Goal: Transaction & Acquisition: Purchase product/service

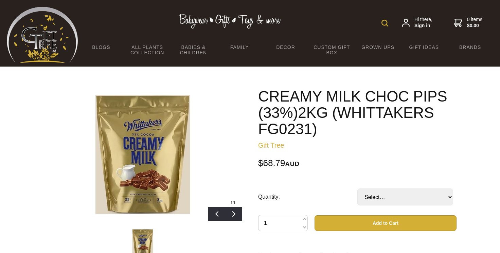
scroll to position [61, 0]
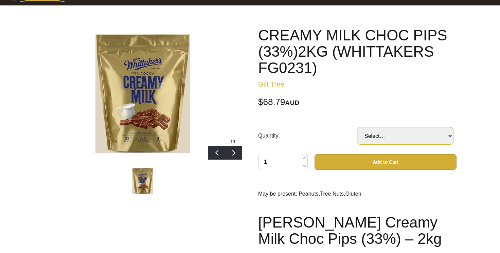
click at [392, 128] on select "Select… BAG CTN(6xBAG) (+ $429.95)" at bounding box center [405, 135] width 96 height 17
select select "BAG"
click at [357, 127] on select "Select… BAG CTN(6xBAG) (+ $429.95)" at bounding box center [405, 135] width 96 height 17
click at [296, 162] on input "1" at bounding box center [283, 162] width 50 height 16
click at [303, 166] on span at bounding box center [303, 165] width 3 height 8
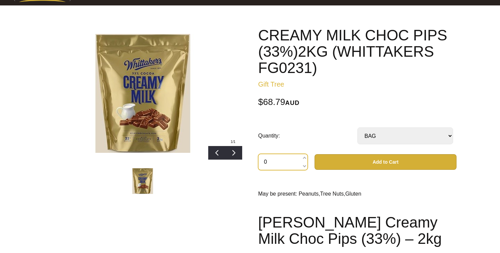
click at [306, 158] on input "0" at bounding box center [283, 162] width 50 height 16
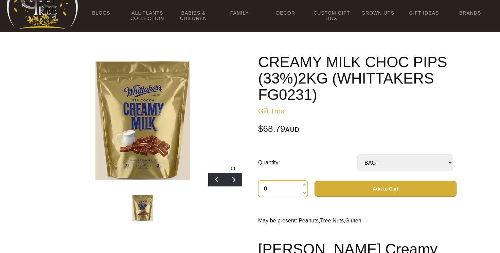
scroll to position [99, 0]
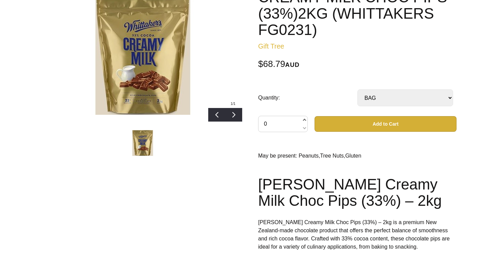
click at [303, 120] on span at bounding box center [303, 120] width 3 height 8
click at [303, 121] on span at bounding box center [303, 120] width 3 height 8
type input "3"
click at [377, 128] on button "Add to Cart" at bounding box center [385, 124] width 142 height 16
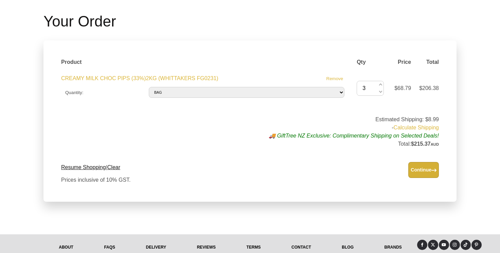
scroll to position [76, 0]
click at [426, 169] on button "Continue" at bounding box center [423, 169] width 31 height 16
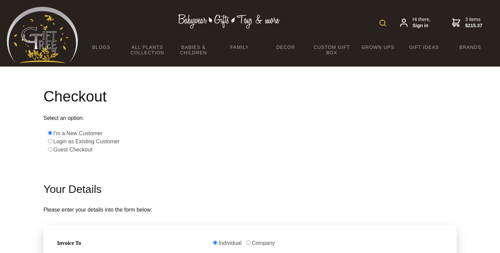
scroll to position [141, 0]
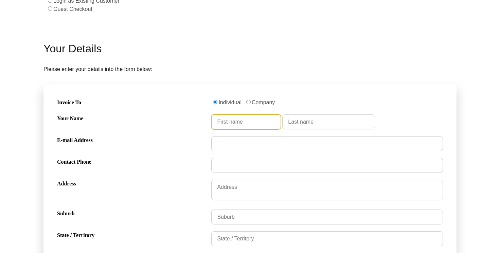
click at [245, 124] on input "Your Name" at bounding box center [245, 121] width 69 height 15
type input "[PERSON_NAME]"
type input "0410778642"
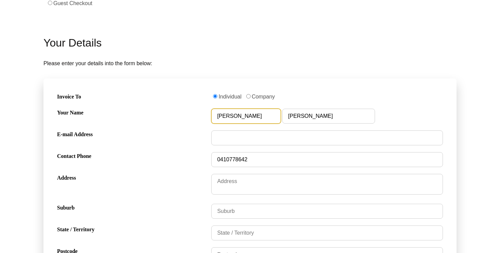
scroll to position [158, 0]
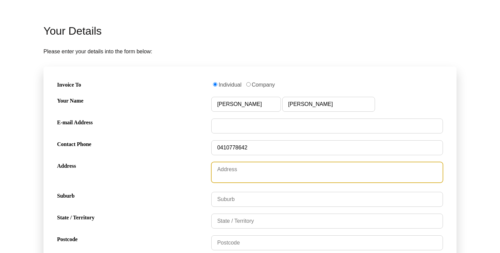
click at [245, 169] on textarea "Address" at bounding box center [327, 172] width 232 height 21
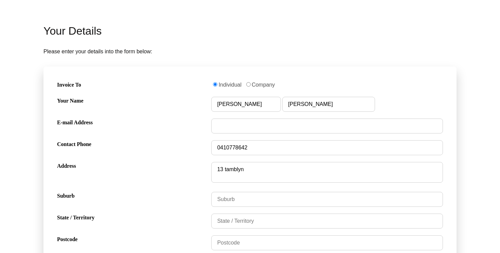
type textarea "[STREET_ADDRESS]"
type input "Wellard"
type input "WA"
type input "6170"
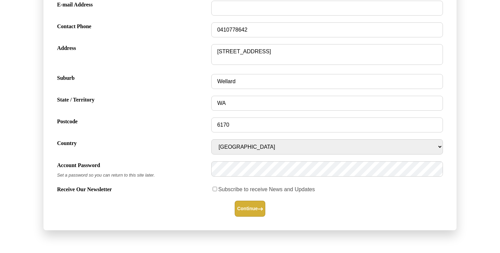
scroll to position [322, 0]
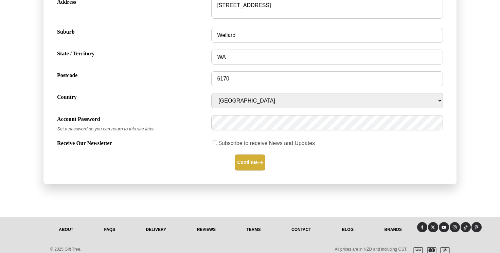
click at [254, 162] on button "Continue" at bounding box center [250, 162] width 31 height 16
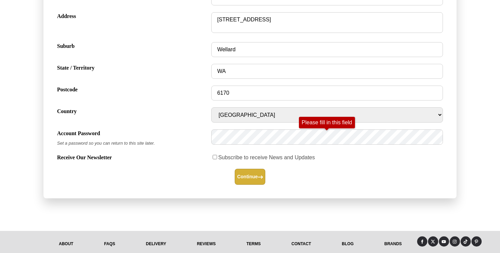
scroll to position [331, 0]
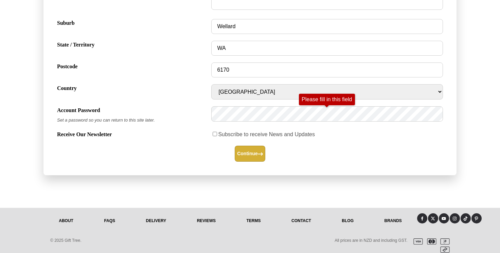
type input "[EMAIL_ADDRESS][DOMAIN_NAME]"
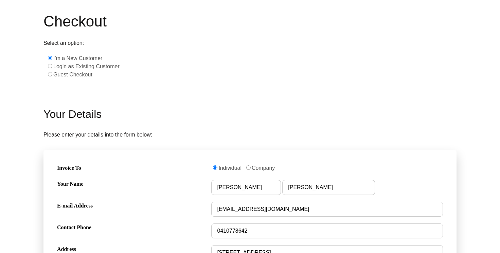
scroll to position [73, 0]
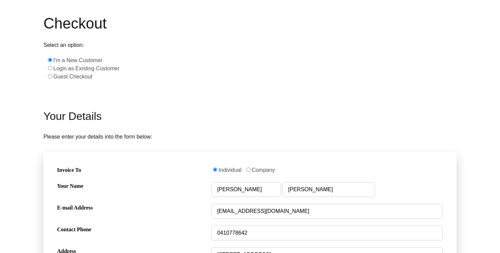
click at [50, 75] on input "radio" at bounding box center [50, 76] width 4 height 4
radio input "true"
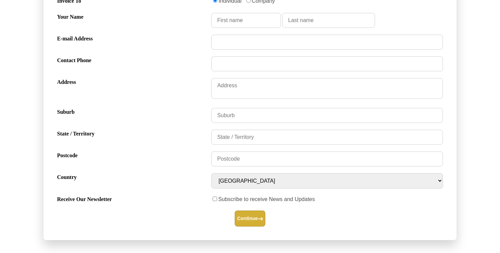
scroll to position [121, 0]
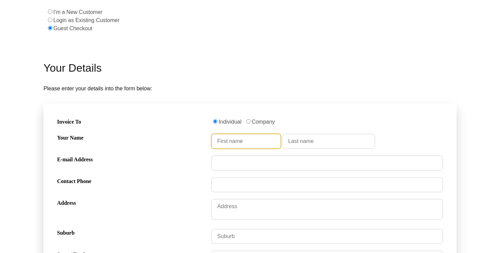
click at [255, 142] on input "Your Name" at bounding box center [245, 141] width 69 height 15
type input "HAZEL"
type input "PENA"
type input "0410778642"
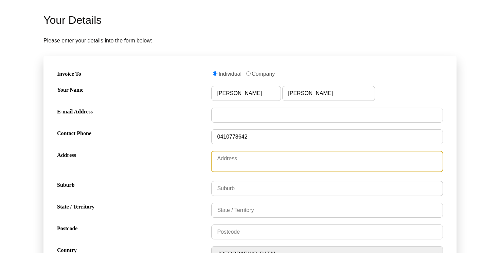
click at [256, 158] on textarea "Address" at bounding box center [327, 161] width 232 height 21
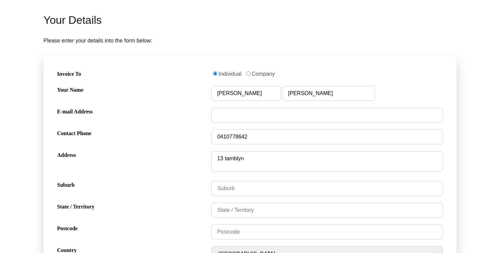
type textarea "13 Tamblyn Place"
type input "Wellard"
type input "WA"
type input "6170"
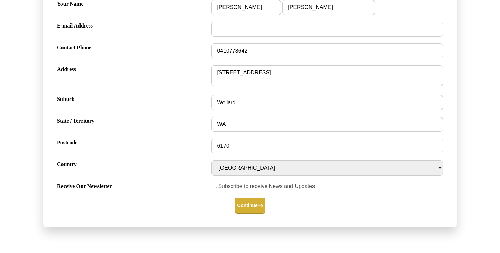
scroll to position [257, 0]
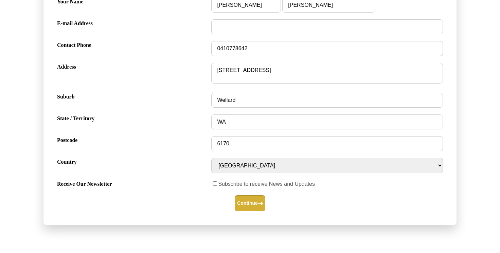
click at [253, 203] on button "Continue" at bounding box center [250, 203] width 31 height 16
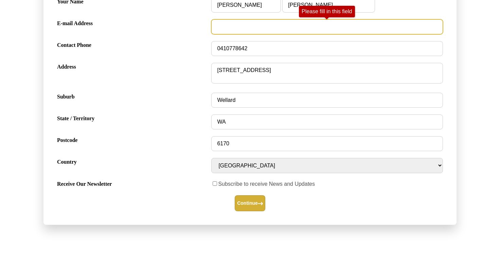
click at [253, 30] on input "E-mail Address" at bounding box center [327, 26] width 232 height 15
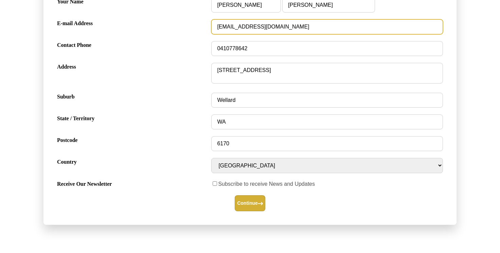
type input "[EMAIL_ADDRESS][DOMAIN_NAME]"
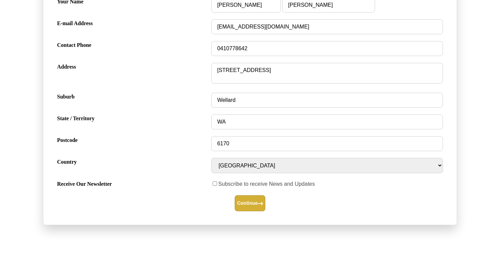
click at [254, 202] on button "Continue" at bounding box center [250, 203] width 31 height 16
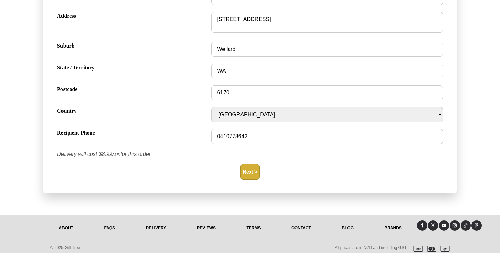
scroll to position [234, 0]
click at [248, 174] on button "Next >" at bounding box center [249, 172] width 19 height 16
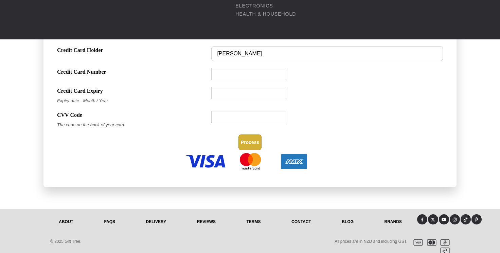
scroll to position [403, 0]
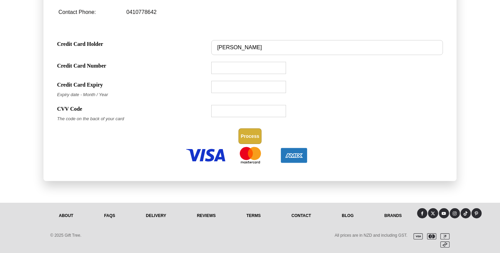
click at [300, 216] on link "Contact" at bounding box center [301, 215] width 50 height 15
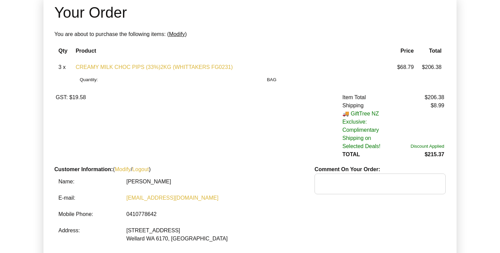
scroll to position [92, 0]
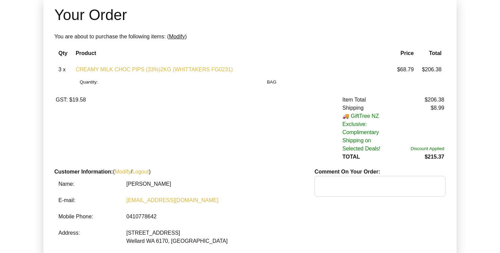
click at [304, 136] on div "Item Total $206.38 Shipping $8.99 🚚 GiftTree NZ Exclusive: Complimentary Shippi…" at bounding box center [347, 128] width 194 height 65
